Goal: Check status

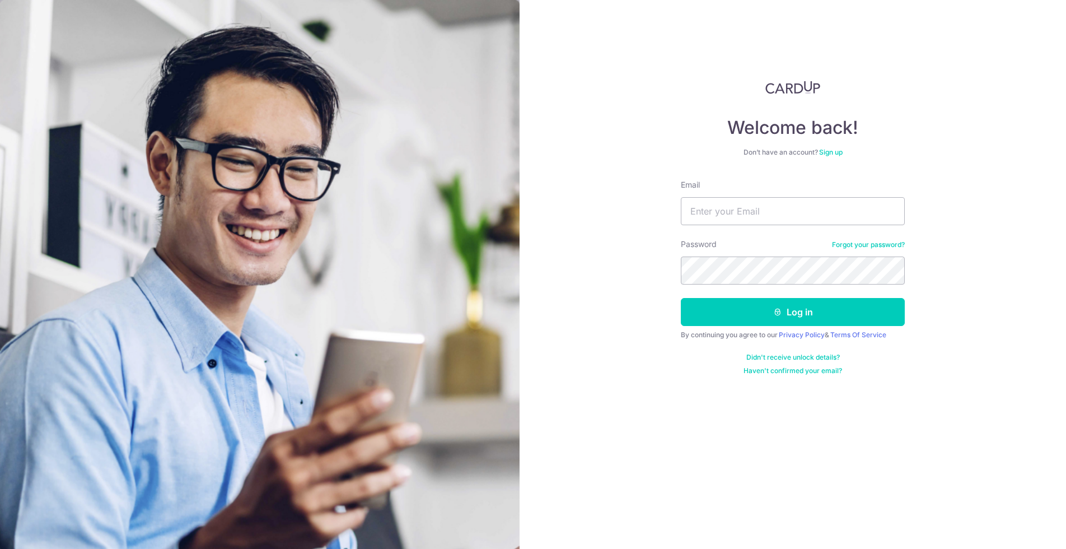
type input "[PERSON_NAME][EMAIL_ADDRESS][DOMAIN_NAME]"
click at [681, 298] on button "Log in" at bounding box center [793, 312] width 224 height 28
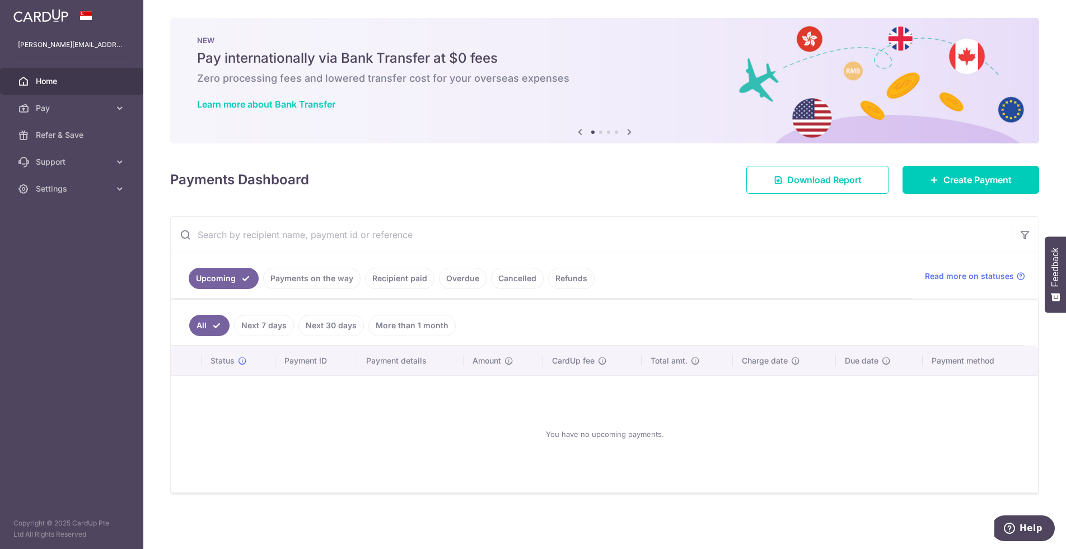
click at [392, 280] on link "Recipient paid" at bounding box center [399, 278] width 69 height 21
